Goal: Check status: Check status

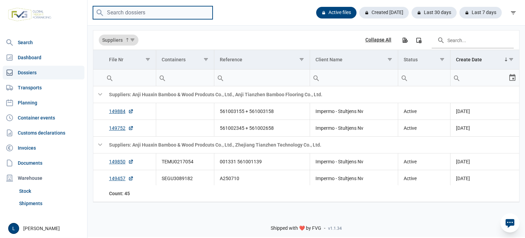
click at [193, 12] on input "search" at bounding box center [153, 12] width 120 height 13
paste input "TEMU4922406"
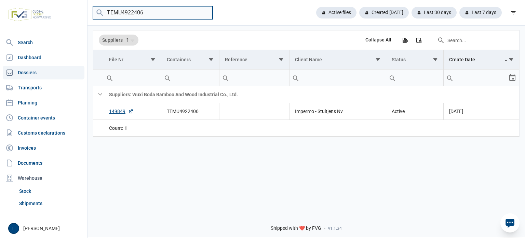
click at [162, 17] on input "TEMU4922406" at bounding box center [153, 12] width 120 height 13
paste input "A250717"
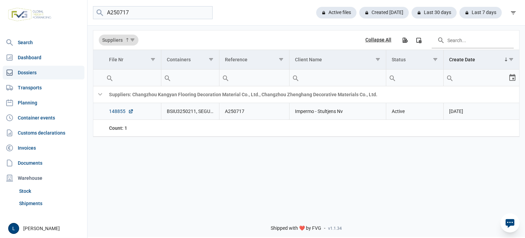
click at [122, 110] on link "148855" at bounding box center [121, 111] width 25 height 7
click at [177, 15] on input "A250717" at bounding box center [153, 12] width 120 height 13
click at [178, 15] on input "A250717" at bounding box center [153, 12] width 120 height 13
type input "simpolo"
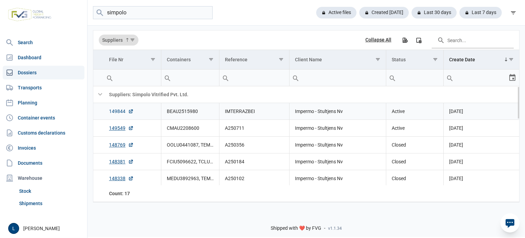
click at [116, 115] on link "149844" at bounding box center [121, 111] width 25 height 7
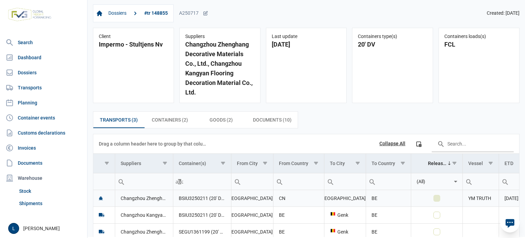
scroll to position [27, 0]
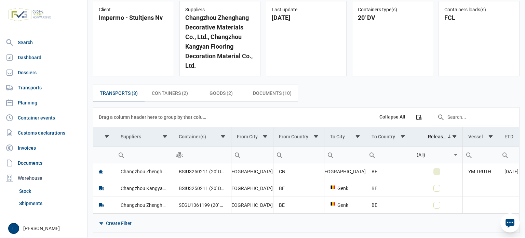
click at [360, 213] on div "Create Filter" at bounding box center [306, 222] width 426 height 19
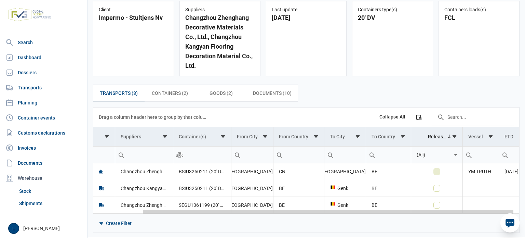
scroll to position [0, 55]
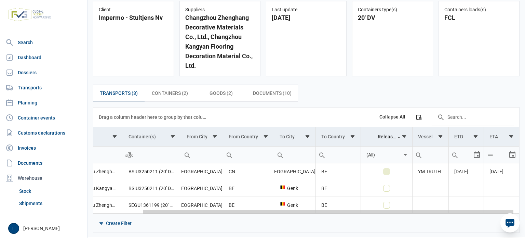
drag, startPoint x: 365, startPoint y: 212, endPoint x: 505, endPoint y: 212, distance: 139.8
click at [505, 212] on body "For evaluation purposes only. Redistribution prohibited. Please register an exi…" at bounding box center [262, 107] width 525 height 238
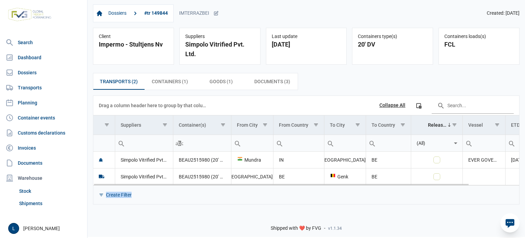
drag, startPoint x: 330, startPoint y: 185, endPoint x: 505, endPoint y: 185, distance: 175.0
click at [505, 185] on div "Create Filter" at bounding box center [306, 194] width 426 height 19
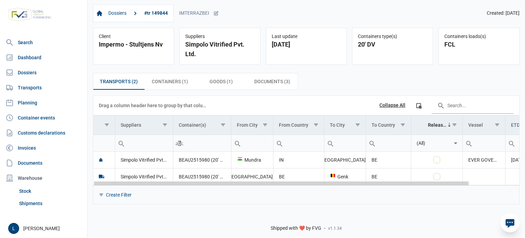
scroll to position [0, 56]
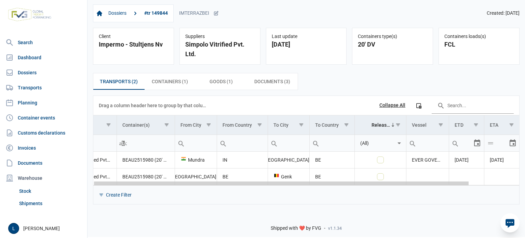
click at [525, 186] on body "For evaluation purposes only. Redistribution prohibited. Please register an exi…" at bounding box center [262, 107] width 525 height 238
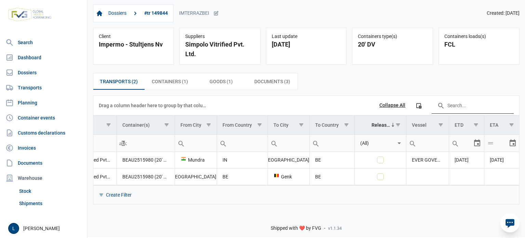
click at [485, 102] on input "Search in the data grid" at bounding box center [473, 105] width 82 height 16
click at [65, 56] on link "Dashboard" at bounding box center [44, 58] width 82 height 14
